Goal: Task Accomplishment & Management: Manage account settings

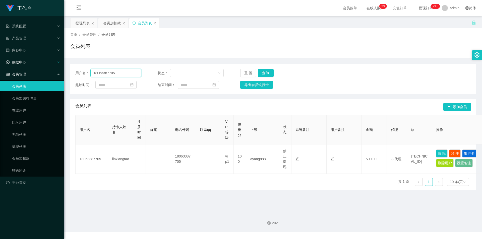
drag, startPoint x: 118, startPoint y: 71, endPoint x: 0, endPoint y: 59, distance: 119.0
click at [0, 59] on section "工作台 系统配置 产品管理 内容中心 数据中心 会员管理 会员列表 会员加减打码量 在线用户 陪玩用户 充值列表 提现列表 会员加扣款 赠送彩金 平台首页 保…" at bounding box center [241, 116] width 482 height 232
paste input "xueshangmeng"
type input "xueshangmeng"
click at [261, 72] on button "查 询" at bounding box center [266, 73] width 16 height 8
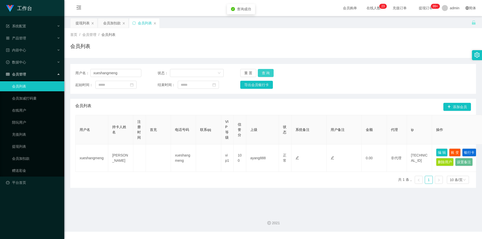
click at [261, 72] on button "查 询" at bounding box center [266, 73] width 16 height 8
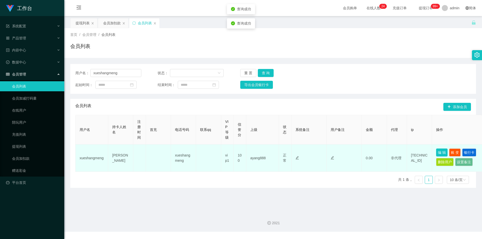
click at [445, 151] on button "编 辑" at bounding box center [442, 152] width 12 height 8
type input "xueshangmeng"
type input "[PERSON_NAME]"
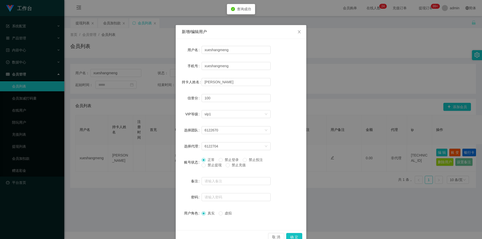
click at [205, 167] on span "禁止提现" at bounding box center [214, 165] width 18 height 4
click at [294, 237] on button "确 定" at bounding box center [294, 237] width 16 height 8
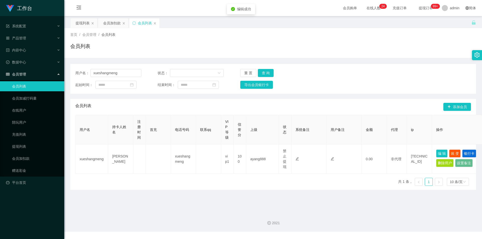
click at [304, 79] on div "用户名： xueshangmeng 状态： 重 置 查 询 起始时间： 结束时间： 导出会员银行卡" at bounding box center [272, 79] width 405 height 30
click at [312, 74] on div "用户名： xueshangmeng 状态： 重 置 查 询" at bounding box center [272, 73] width 395 height 8
click at [281, 43] on div "会员列表" at bounding box center [272, 48] width 405 height 12
click at [77, 22] on div "提现列表" at bounding box center [82, 23] width 14 height 10
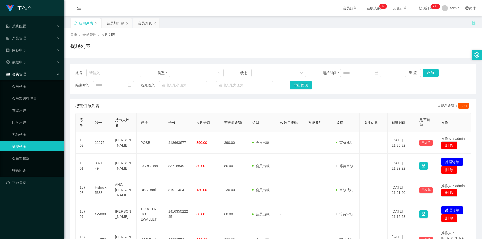
drag, startPoint x: 115, startPoint y: 23, endPoint x: 124, endPoint y: 30, distance: 11.5
click at [115, 23] on div "会员加扣款" at bounding box center [116, 23] width 18 height 10
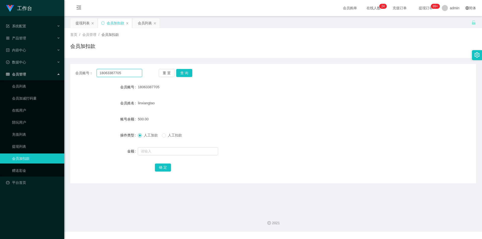
drag, startPoint x: 124, startPoint y: 73, endPoint x: 0, endPoint y: 69, distance: 124.5
click at [0, 69] on section "工作台 系统配置 产品管理 内容中心 数据中心 会员管理 会员列表 会员加减打码量 在线用户 陪玩用户 充值列表 提现列表 会员加扣款 赠送彩金 平台首页 保…" at bounding box center [241, 116] width 482 height 232
paste input "xueshangmeng"
type input "xueshangmeng"
click at [192, 71] on div "重 置 查 询" at bounding box center [192, 73] width 67 height 8
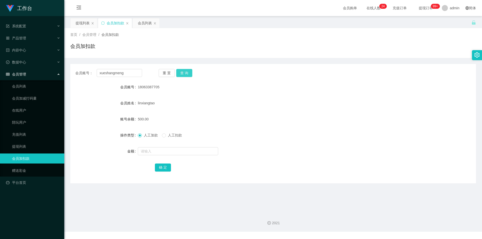
click at [187, 73] on button "查 询" at bounding box center [184, 73] width 16 height 8
click at [151, 153] on input "text" at bounding box center [178, 151] width 80 height 8
type input "500"
click at [160, 167] on button "确 定" at bounding box center [163, 168] width 16 height 8
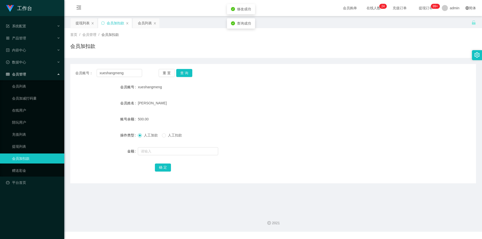
click at [342, 118] on div "500.00" at bounding box center [256, 119] width 237 height 10
drag, startPoint x: 126, startPoint y: 72, endPoint x: 97, endPoint y: 65, distance: 29.4
click at [0, 58] on section "工作台 系统配置 产品管理 内容中心 数据中心 会员管理 会员列表 会员加减打码量 在线用户 陪玩用户 充值列表 提现列表 会员加扣款 赠送彩金 平台首页 保…" at bounding box center [241, 116] width 482 height 232
click at [186, 74] on button "查 询" at bounding box center [184, 73] width 16 height 8
drag, startPoint x: 186, startPoint y: 74, endPoint x: 198, endPoint y: 72, distance: 12.1
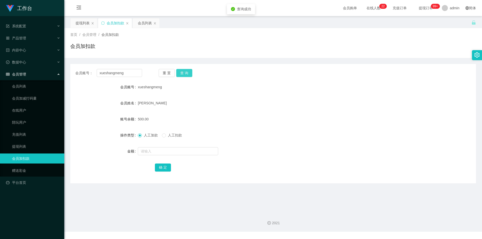
click at [185, 74] on button "查 询" at bounding box center [184, 73] width 16 height 8
click at [353, 42] on div "首页 / 会员管理 / 会员加扣款 / 会员加扣款" at bounding box center [272, 43] width 405 height 22
click at [82, 26] on div "提现列表" at bounding box center [82, 23] width 14 height 10
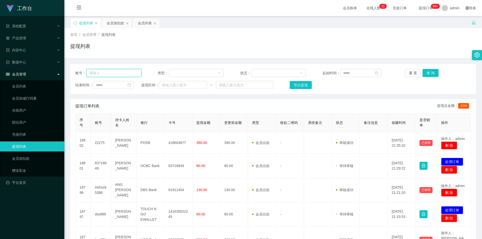
click at [114, 72] on input "text" at bounding box center [113, 73] width 55 height 8
paste input "xueshangmeng"
type input "xueshangmeng"
click at [427, 73] on button "查 询" at bounding box center [430, 73] width 16 height 8
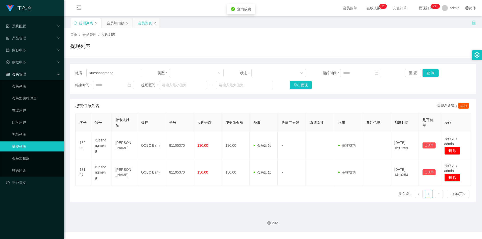
click at [144, 23] on div "会员列表" at bounding box center [145, 23] width 14 height 10
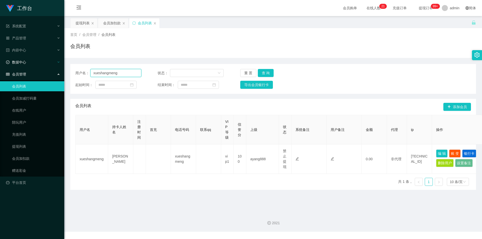
drag, startPoint x: 131, startPoint y: 72, endPoint x: 0, endPoint y: 66, distance: 130.8
click at [0, 66] on section "工作台 系统配置 产品管理 内容中心 数据中心 会员管理 会员列表 会员加减打码量 在线用户 陪玩用户 充值列表 提现列表 会员加扣款 赠送彩金 平台首页 保…" at bounding box center [241, 116] width 482 height 232
click at [263, 73] on button "查 询" at bounding box center [266, 73] width 16 height 8
drag, startPoint x: 420, startPoint y: 64, endPoint x: 437, endPoint y: 52, distance: 20.9
click at [420, 64] on div "用户名： xueshangmeng 状态： 重 置 查 询 起始时间： 结束时间： 导出会员银行卡" at bounding box center [272, 79] width 405 height 30
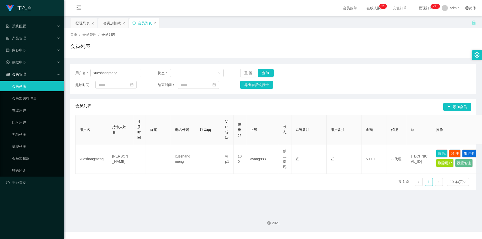
click at [136, 55] on div "首页 / 会员管理 / 会员列表 / 会员列表" at bounding box center [272, 43] width 417 height 30
click at [134, 23] on icon "图标: sync" at bounding box center [134, 23] width 4 height 4
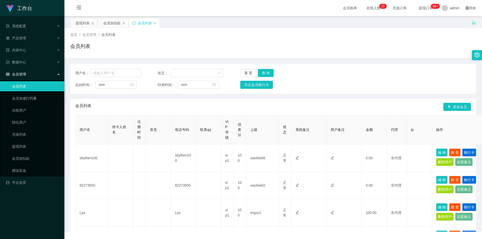
click at [275, 40] on div "首页 / 会员管理 / 会员列表 / 会员列表" at bounding box center [272, 43] width 405 height 22
click at [168, 42] on div "会员列表" at bounding box center [272, 48] width 405 height 12
click at [135, 22] on icon "图标: sync" at bounding box center [134, 23] width 4 height 4
click at [397, 29] on div "关闭左侧 关闭右侧 关闭其它 刷新页面 提现列表 会员加扣款 会员列表 首页 / 会员管理 / 会员列表 / 会员列表 用户名： 状态： 重 置 查 询 起始…" at bounding box center [272, 25] width 405 height 14
